Goal: Transaction & Acquisition: Purchase product/service

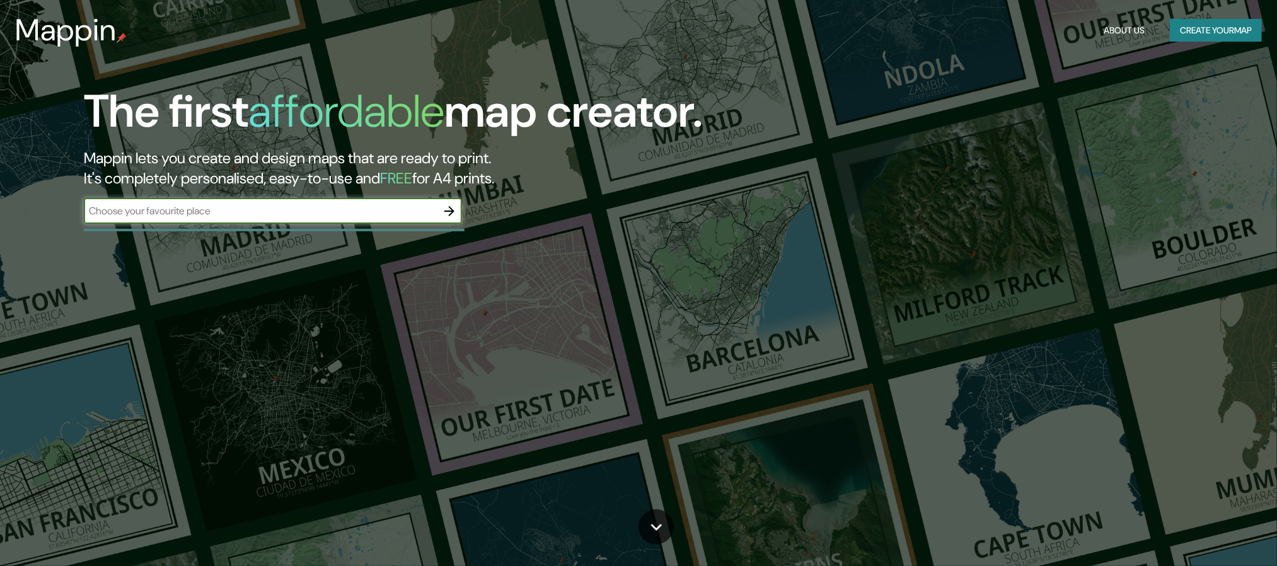
click at [339, 207] on input "text" at bounding box center [260, 211] width 353 height 14
type input "moquegua"
click at [452, 210] on icon "button" at bounding box center [449, 211] width 10 height 10
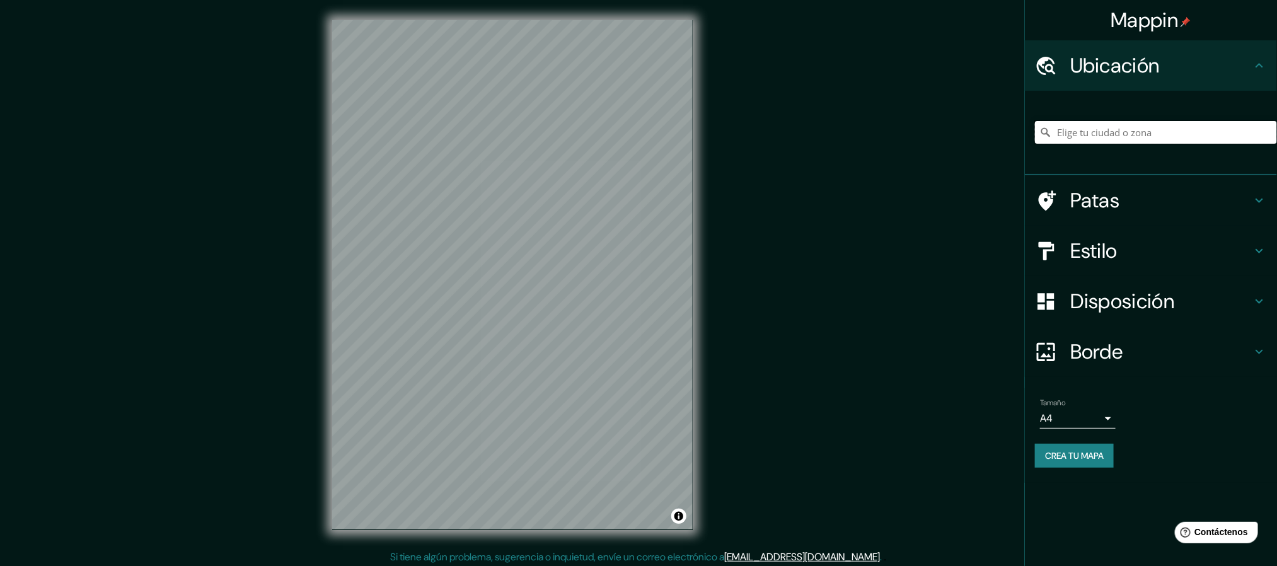
click at [1112, 136] on input "Elige tu ciudad o zona" at bounding box center [1156, 132] width 242 height 23
type input "Moquegua, [GEOGRAPHIC_DATA], [GEOGRAPHIC_DATA]"
click at [1092, 409] on body "Mappin Ubicación Moquegua, [GEOGRAPHIC_DATA], [GEOGRAPHIC_DATA] [GEOGRAPHIC_DAT…" at bounding box center [638, 283] width 1277 height 566
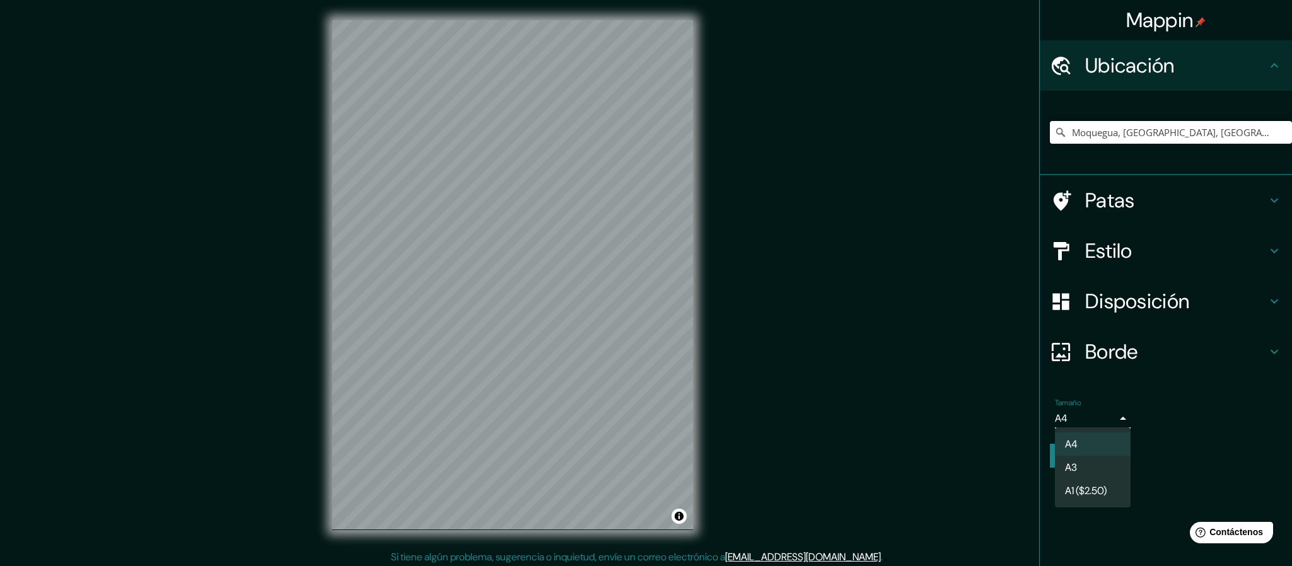
click at [1084, 461] on li "A3" at bounding box center [1093, 467] width 76 height 23
type input "a4"
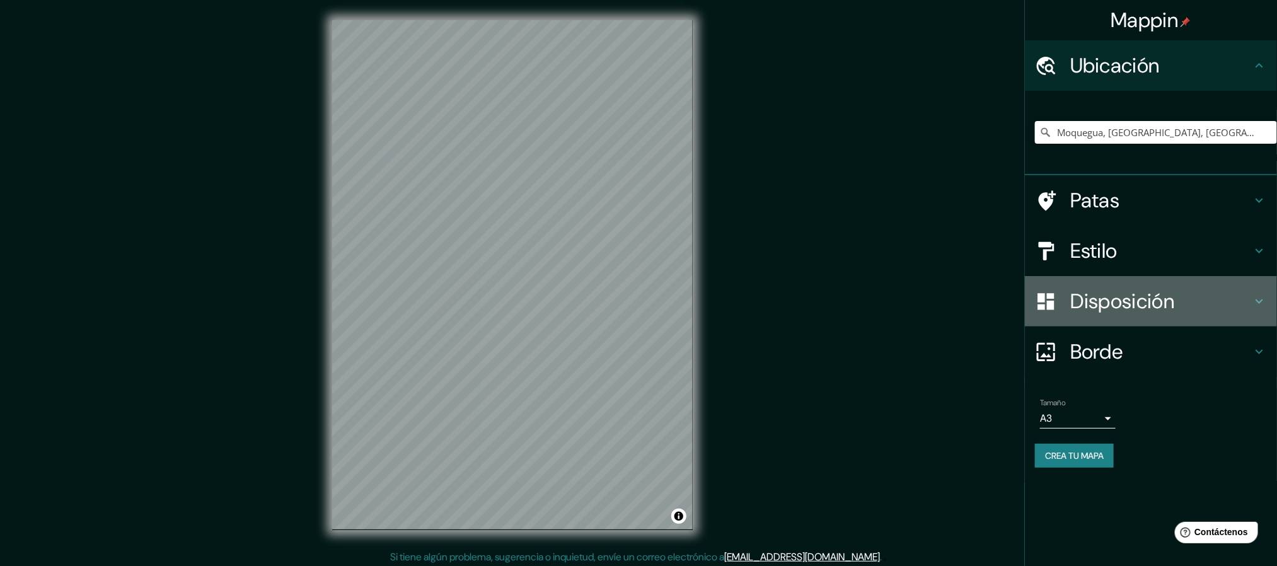
click at [1224, 299] on h4 "Disposición" at bounding box center [1161, 301] width 182 height 25
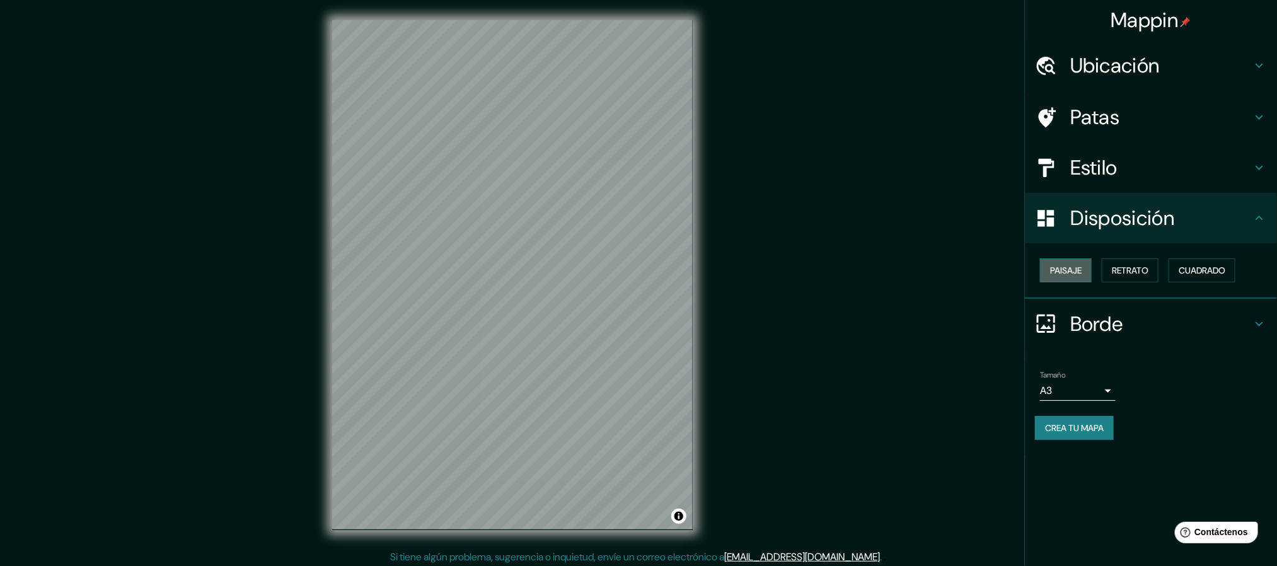
click at [1075, 272] on font "Paisaje" at bounding box center [1066, 270] width 32 height 11
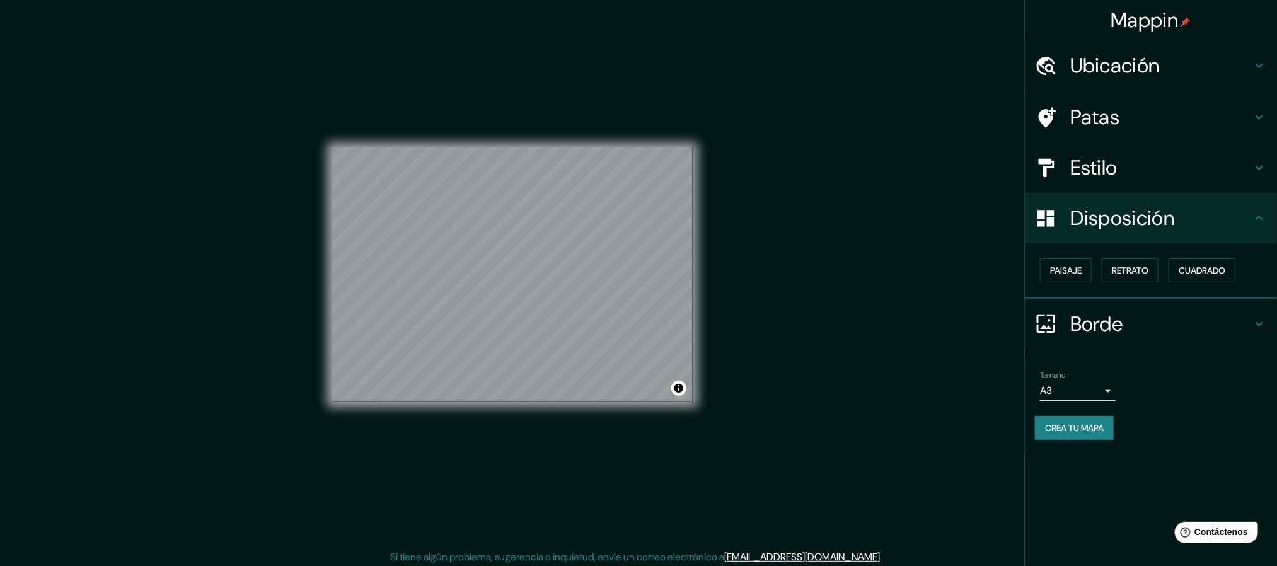
click at [773, 325] on div "Mappin Ubicación Moquegua, [GEOGRAPHIC_DATA], [GEOGRAPHIC_DATA] [GEOGRAPHIC_DAT…" at bounding box center [638, 285] width 1277 height 570
click at [1245, 169] on h4 "Estilo" at bounding box center [1161, 167] width 182 height 25
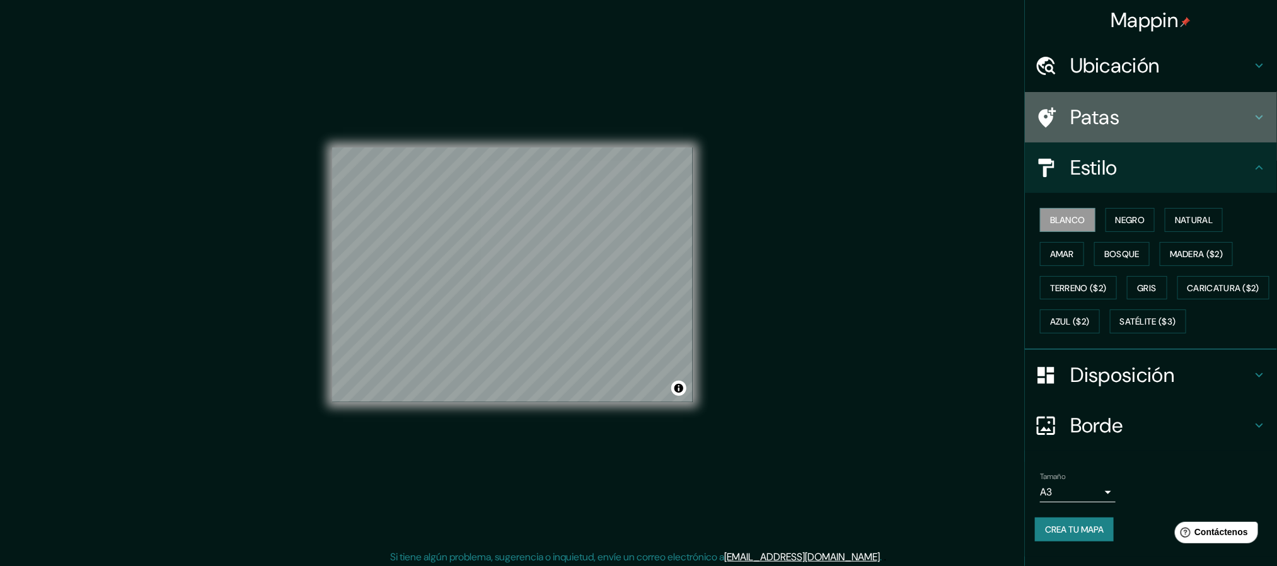
click at [1205, 124] on h4 "Patas" at bounding box center [1161, 117] width 182 height 25
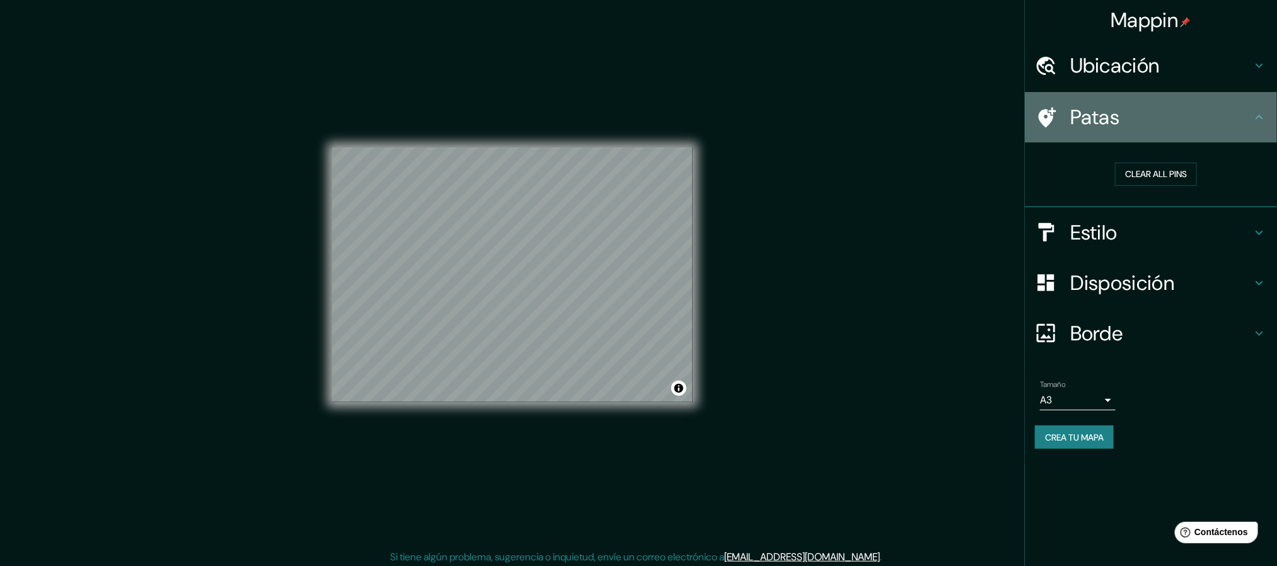
click at [1214, 118] on h4 "Patas" at bounding box center [1161, 117] width 182 height 25
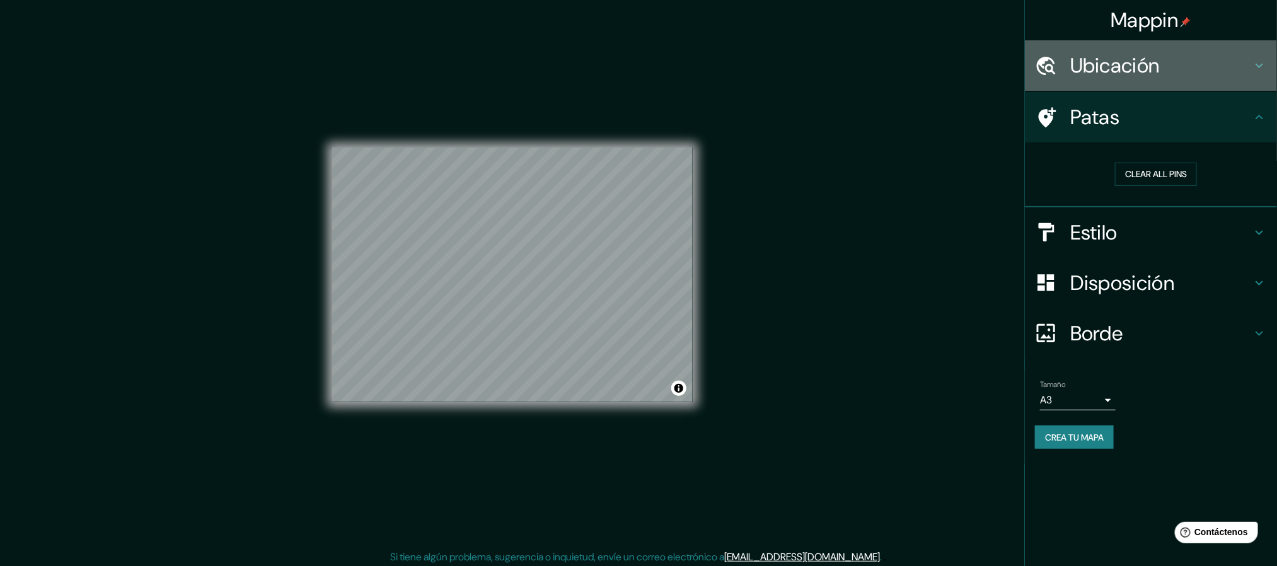
click at [1256, 74] on div "Ubicación" at bounding box center [1151, 65] width 252 height 50
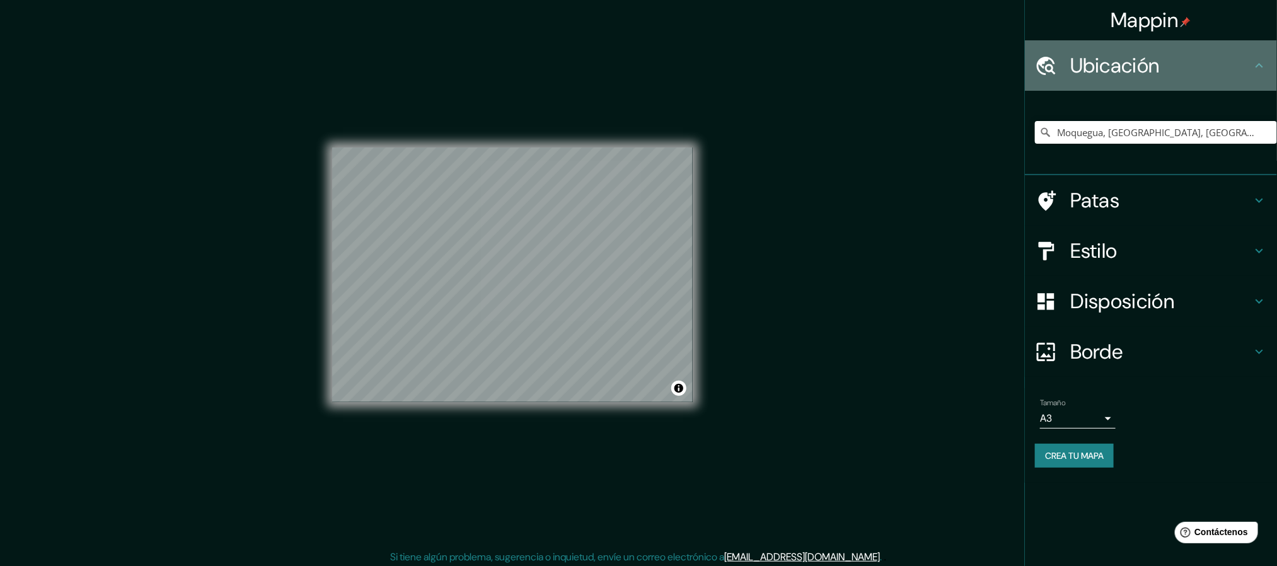
click at [1248, 65] on h4 "Ubicación" at bounding box center [1161, 65] width 182 height 25
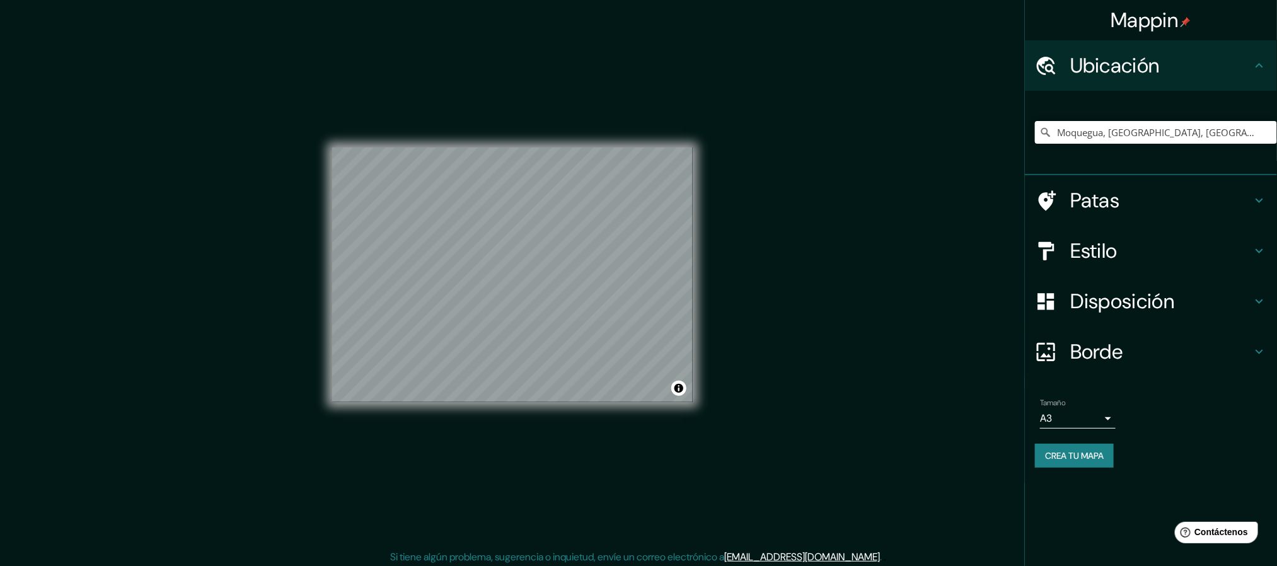
click at [1271, 347] on div "Borde" at bounding box center [1151, 352] width 252 height 50
